Goal: Task Accomplishment & Management: Manage account settings

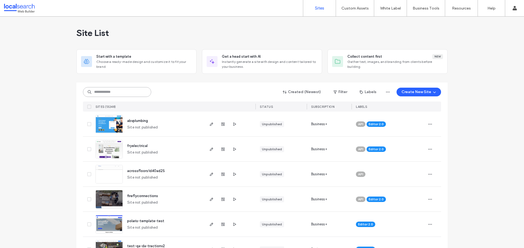
click at [112, 88] on input at bounding box center [117, 92] width 68 height 10
click at [113, 90] on input at bounding box center [117, 92] width 68 height 10
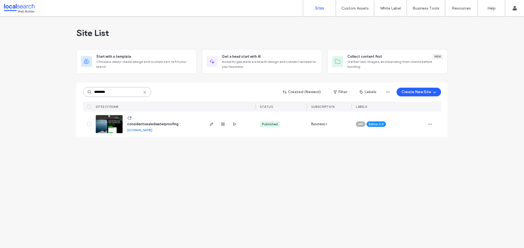
type input "********"
click at [113, 127] on img at bounding box center [109, 133] width 27 height 37
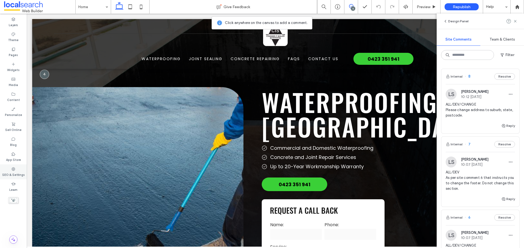
click at [22, 174] on label "SEO & Settings" at bounding box center [13, 175] width 23 height 6
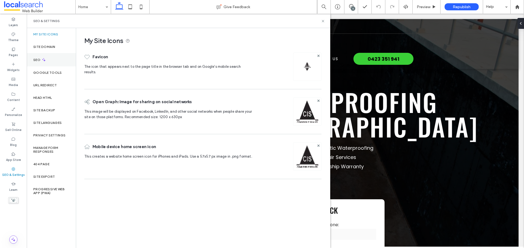
click at [47, 65] on div "SEO" at bounding box center [51, 59] width 49 height 13
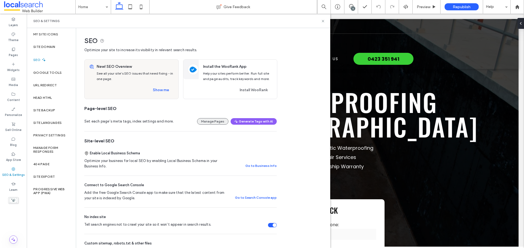
click at [208, 122] on button "Manage Pages" at bounding box center [212, 121] width 31 height 7
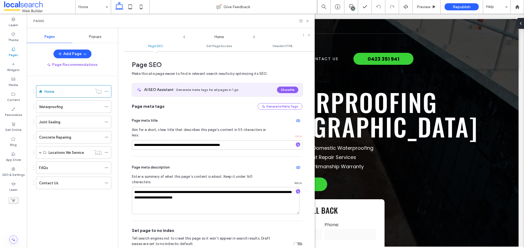
scroll to position [3, 0]
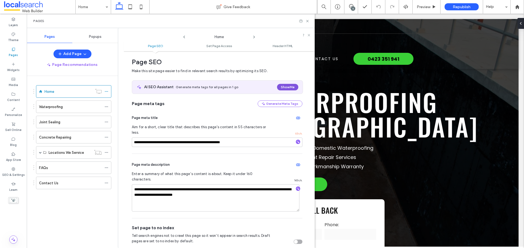
click at [282, 88] on button "Show Me" at bounding box center [287, 87] width 21 height 7
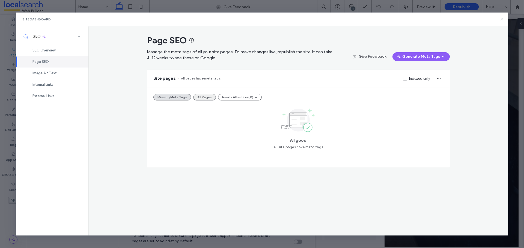
click at [201, 98] on button "All Pages" at bounding box center [204, 97] width 23 height 7
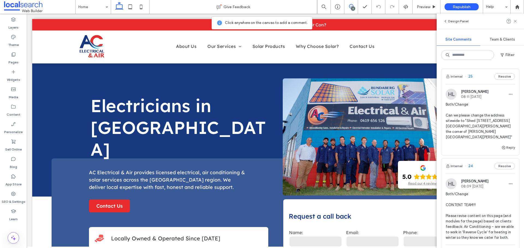
click at [468, 120] on span "Both/Change Can we please change the address sitewide to "Shed 5, 121 George St…" at bounding box center [479, 121] width 69 height 38
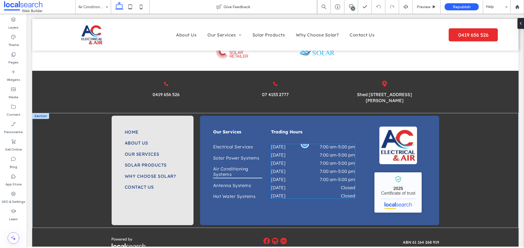
scroll to position [846, 0]
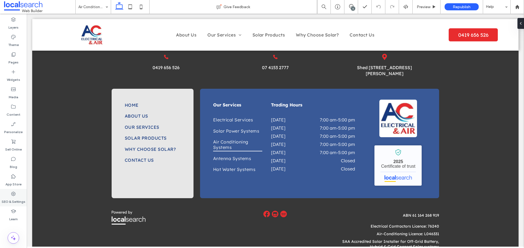
click at [16, 198] on label "SEO & Settings" at bounding box center [14, 201] width 24 height 8
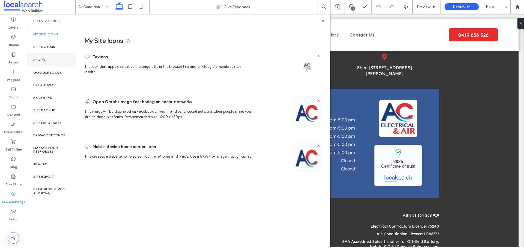
click at [41, 54] on div "SEO" at bounding box center [51, 59] width 49 height 13
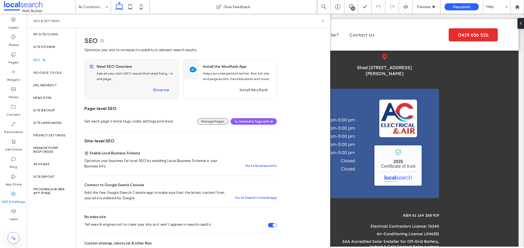
click at [211, 120] on button "Manage Pages" at bounding box center [212, 121] width 31 height 7
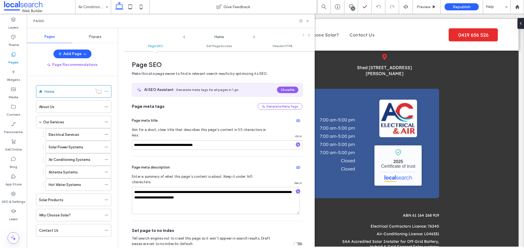
scroll to position [3, 0]
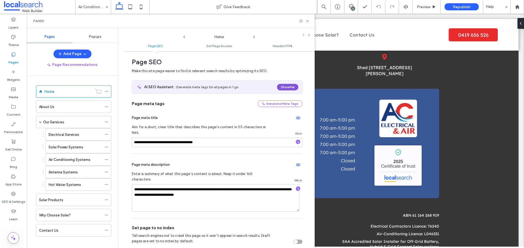
click at [289, 87] on button "Show Me" at bounding box center [287, 87] width 21 height 7
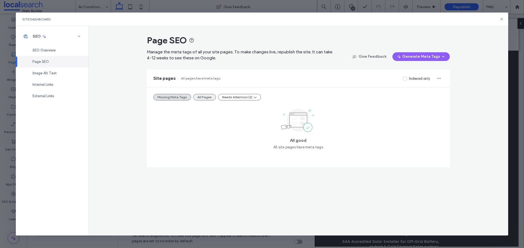
click at [202, 95] on button "All Pages" at bounding box center [204, 97] width 23 height 7
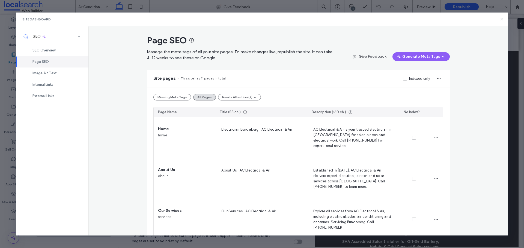
click at [502, 20] on icon at bounding box center [501, 19] width 4 height 4
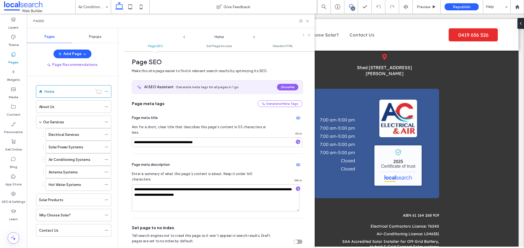
click at [352, 5] on use at bounding box center [351, 6] width 4 height 4
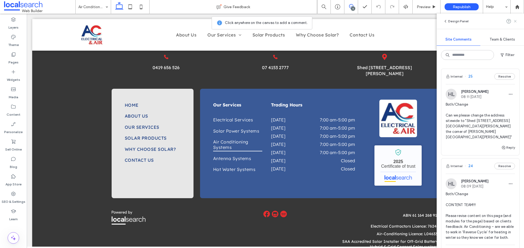
click at [516, 21] on icon at bounding box center [515, 21] width 4 height 4
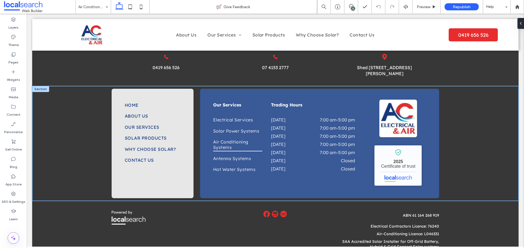
scroll to position [764, 0]
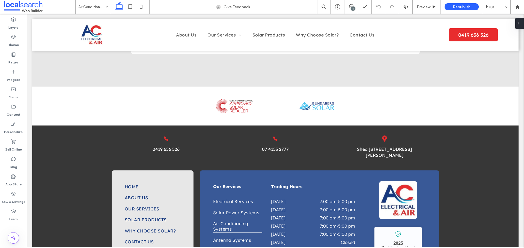
click at [520, 23] on div at bounding box center [519, 23] width 9 height 11
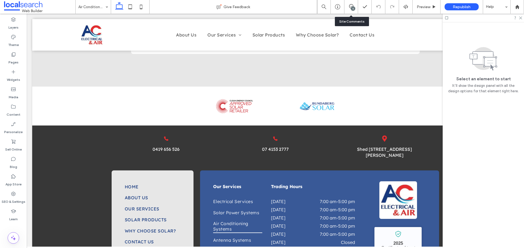
click at [351, 1] on div "5" at bounding box center [351, 7] width 14 height 14
click at [350, 4] on div "5" at bounding box center [351, 7] width 14 height 14
click at [350, 5] on icon at bounding box center [351, 6] width 4 height 4
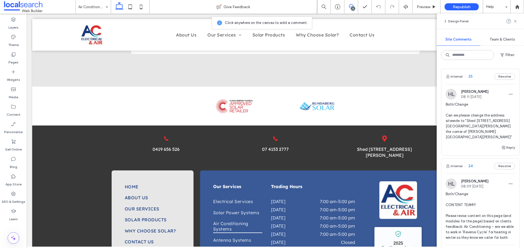
click at [459, 121] on span "Both/Change Can we please change the address sitewide to "Shed 5, 121 George St…" at bounding box center [479, 121] width 69 height 38
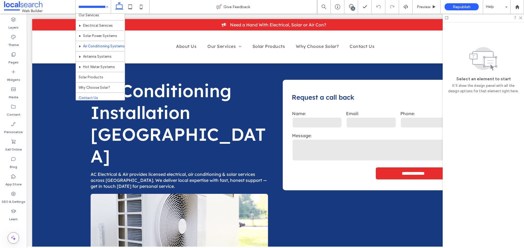
scroll to position [26, 0]
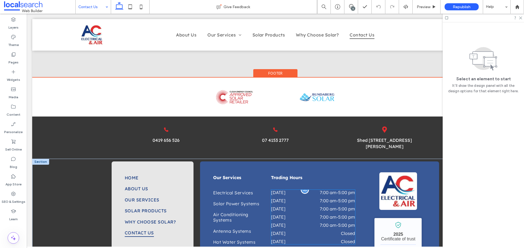
scroll to position [519, 0]
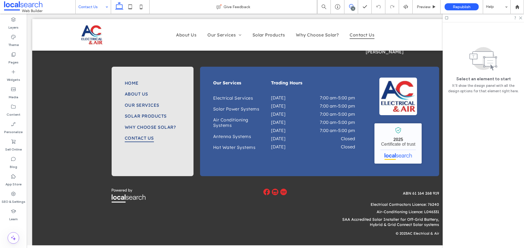
click at [350, 7] on icon at bounding box center [351, 6] width 4 height 4
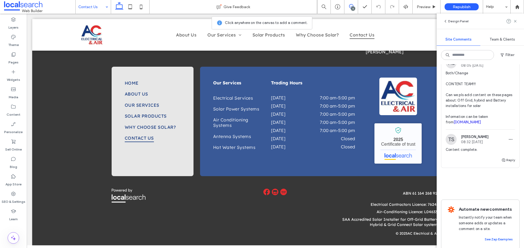
scroll to position [496, 0]
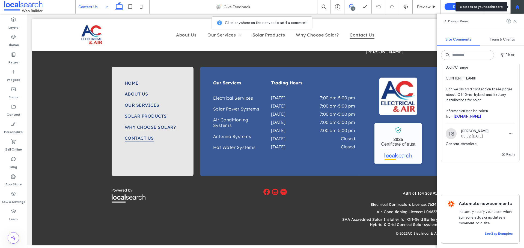
click at [519, 11] on div at bounding box center [517, 7] width 14 height 14
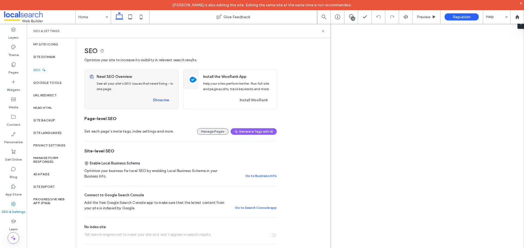
click at [216, 132] on button "Manage Pages" at bounding box center [212, 131] width 31 height 7
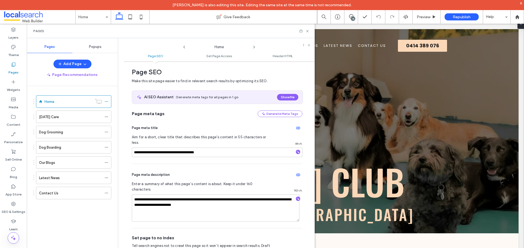
click at [286, 95] on button "Show Me" at bounding box center [287, 97] width 21 height 7
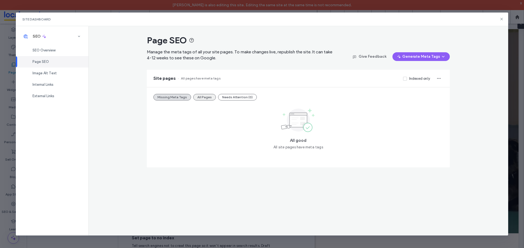
click at [200, 95] on button "All Pages" at bounding box center [204, 97] width 23 height 7
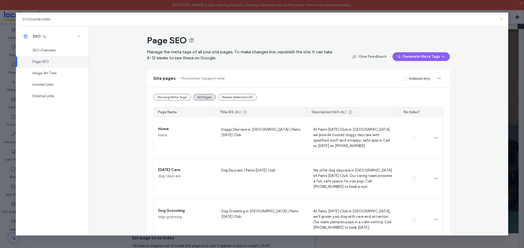
click at [502, 19] on icon at bounding box center [501, 19] width 4 height 4
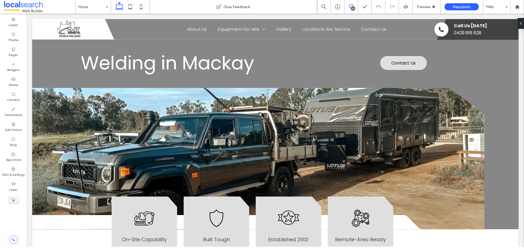
click at [349, 6] on use at bounding box center [351, 6] width 4 height 4
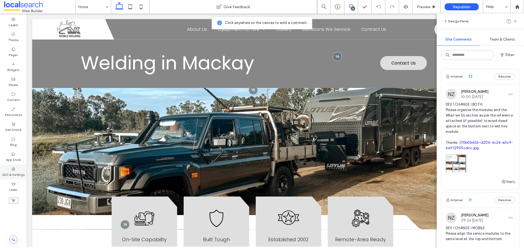
click at [13, 173] on label "SEO & Settings" at bounding box center [13, 175] width 23 height 6
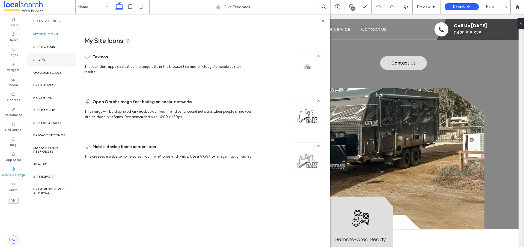
click at [37, 57] on div "SEO" at bounding box center [51, 59] width 49 height 13
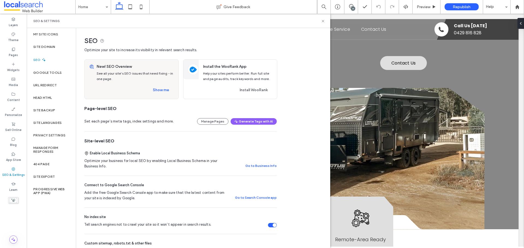
click at [212, 124] on button "Manage Pages" at bounding box center [212, 121] width 31 height 7
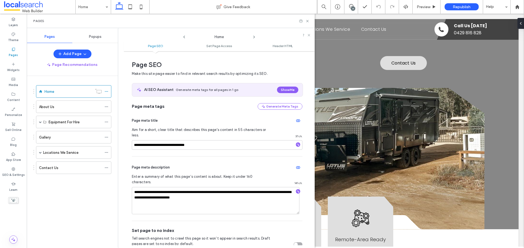
scroll to position [3, 0]
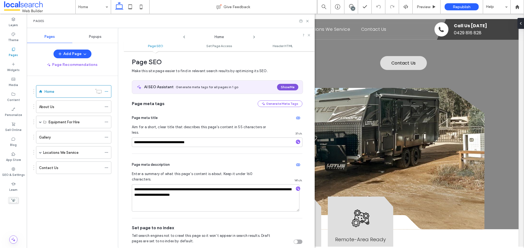
click at [284, 88] on button "Show Me" at bounding box center [287, 87] width 21 height 7
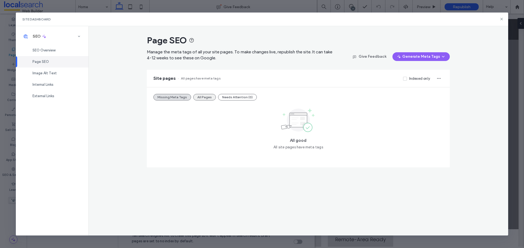
click at [205, 96] on button "All Pages" at bounding box center [204, 97] width 23 height 7
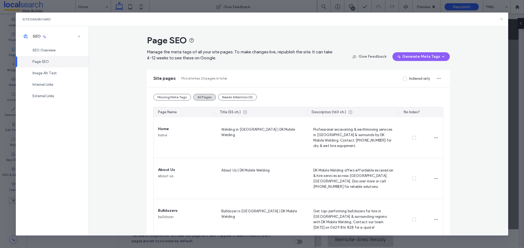
click at [500, 18] on use at bounding box center [501, 19] width 2 height 2
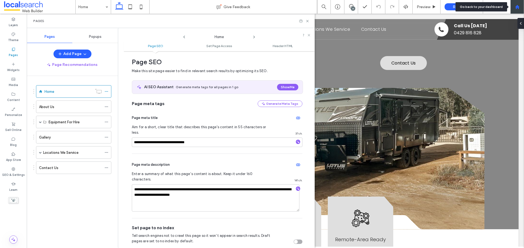
click at [516, 4] on div at bounding box center [517, 7] width 14 height 14
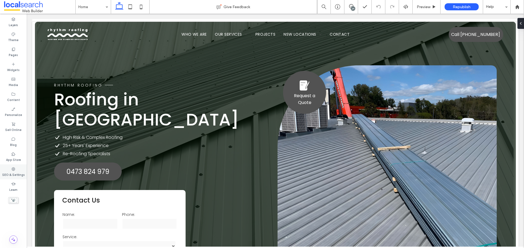
drag, startPoint x: 11, startPoint y: 177, endPoint x: 14, endPoint y: 175, distance: 3.9
click at [11, 177] on label "SEO & Settings" at bounding box center [13, 175] width 23 height 6
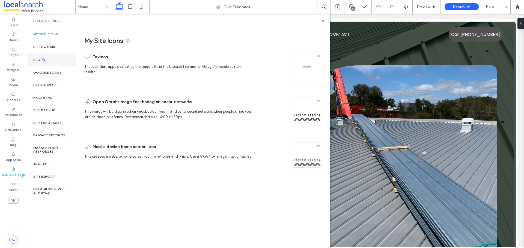
click at [47, 58] on div "SEO" at bounding box center [51, 59] width 49 height 13
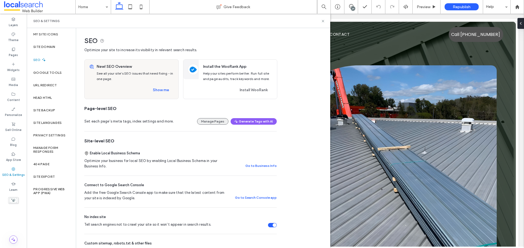
click at [203, 120] on button "Manage Pages" at bounding box center [212, 121] width 31 height 7
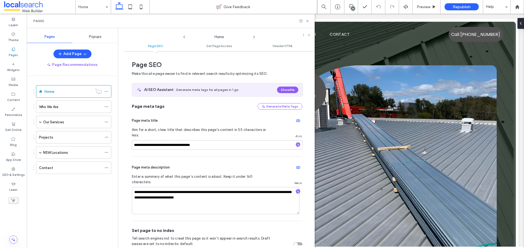
scroll to position [3, 0]
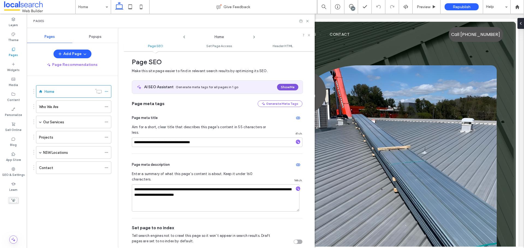
click at [281, 86] on button "Show Me" at bounding box center [287, 87] width 21 height 7
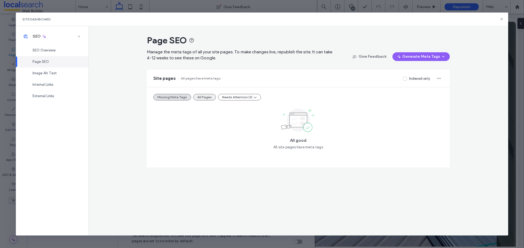
click at [201, 97] on button "All Pages" at bounding box center [204, 97] width 23 height 7
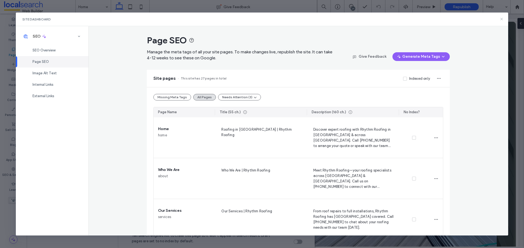
click at [503, 19] on icon at bounding box center [501, 19] width 4 height 4
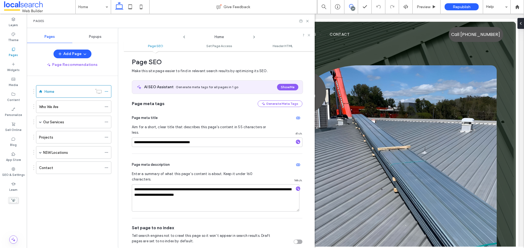
click at [350, 4] on icon at bounding box center [351, 6] width 4 height 4
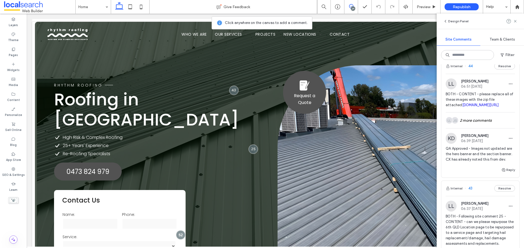
scroll to position [2413, 0]
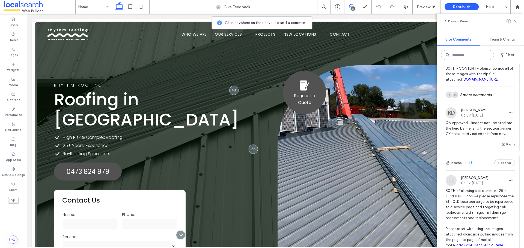
click at [477, 103] on div "JS LL 2 more comments" at bounding box center [479, 95] width 69 height 16
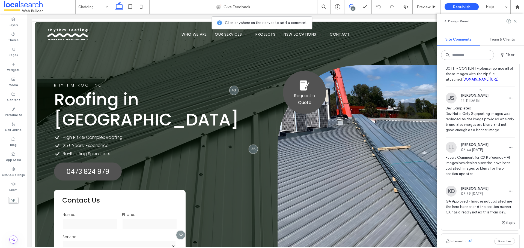
click at [477, 149] on div at bounding box center [262, 124] width 524 height 248
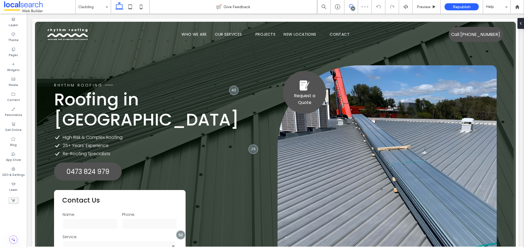
click at [352, 5] on icon at bounding box center [351, 6] width 4 height 4
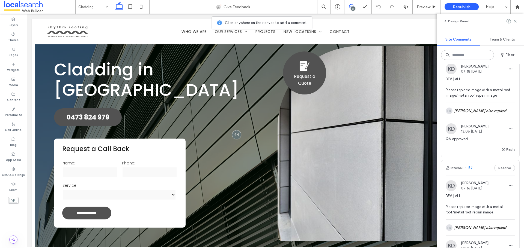
scroll to position [845, 0]
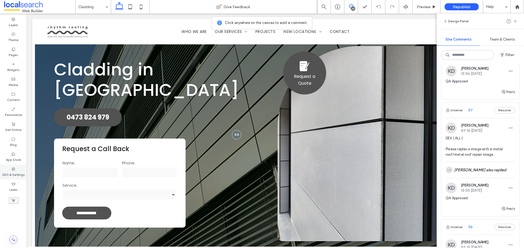
click at [12, 177] on label "SEO & Settings" at bounding box center [13, 175] width 23 height 6
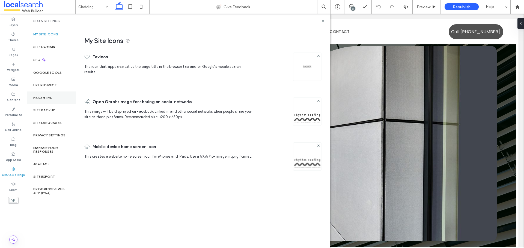
scroll to position [0, 0]
click at [39, 63] on div "SEO" at bounding box center [51, 59] width 49 height 13
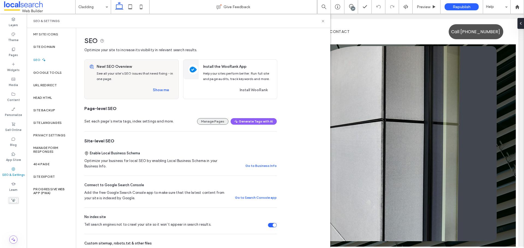
click at [213, 122] on button "Manage Pages" at bounding box center [212, 121] width 31 height 7
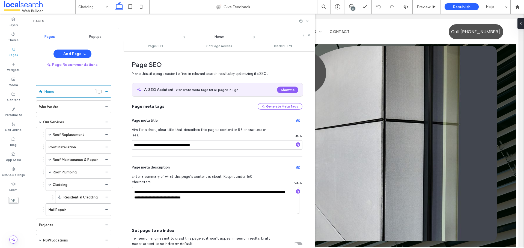
scroll to position [3, 0]
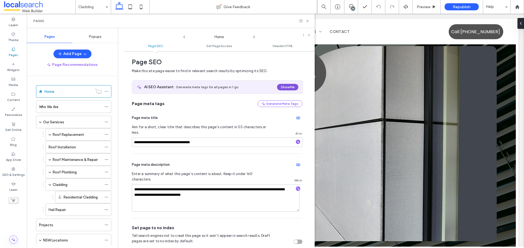
click at [277, 85] on button "Show Me" at bounding box center [287, 87] width 21 height 7
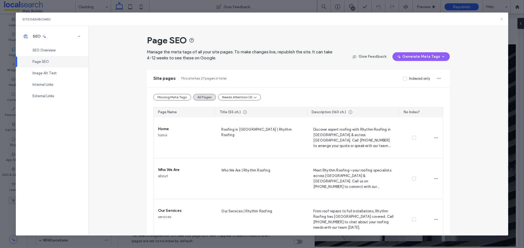
click at [499, 20] on icon at bounding box center [501, 19] width 4 height 4
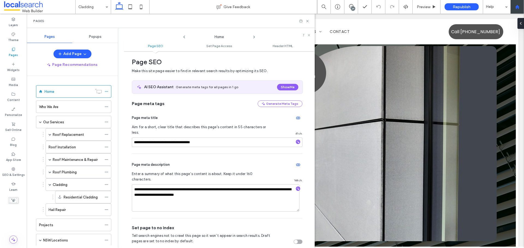
click at [515, 6] on icon at bounding box center [517, 7] width 5 height 5
